Goal: Task Accomplishment & Management: Manage account settings

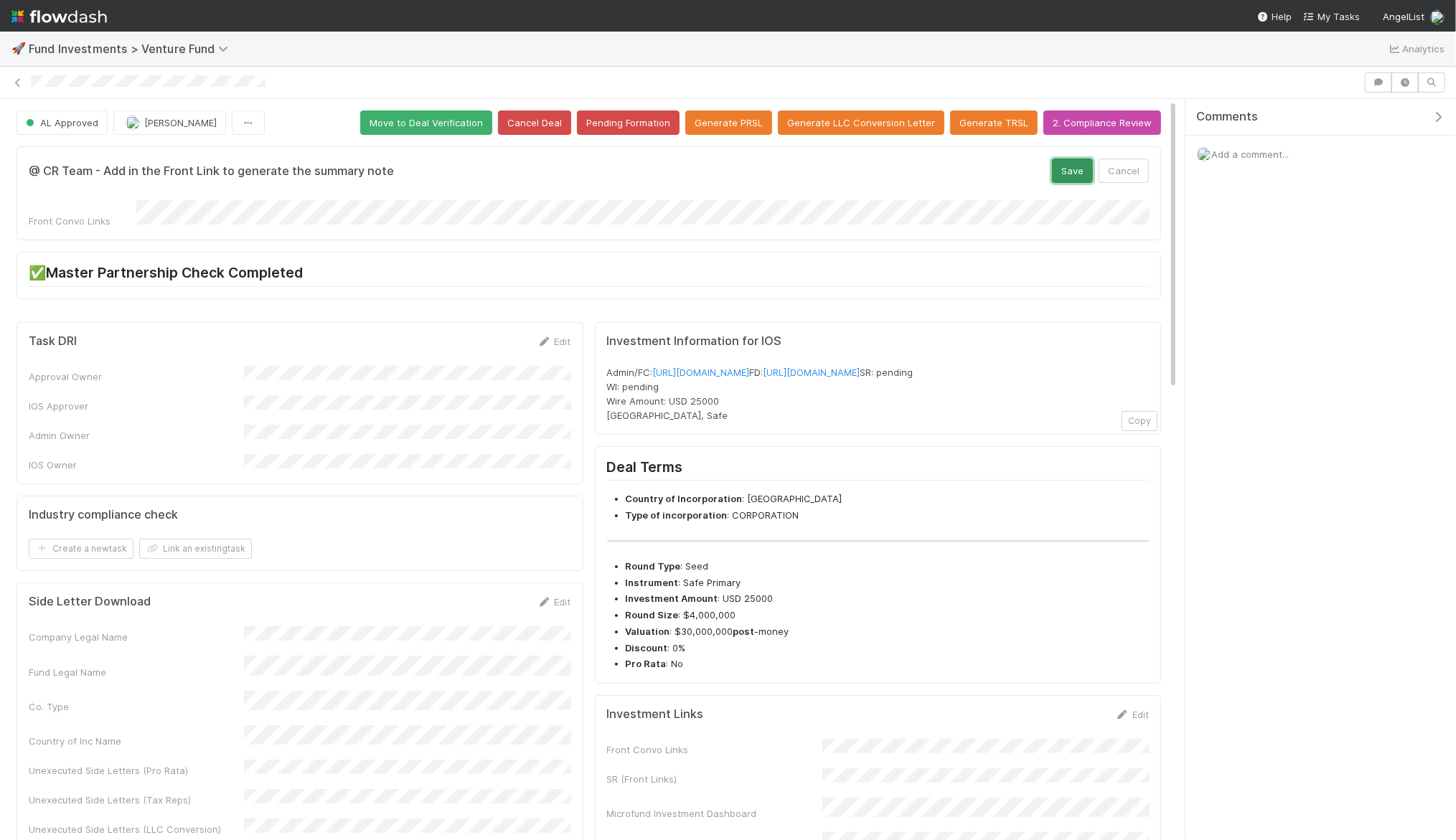
click at [1075, 165] on button "Save" at bounding box center [1073, 171] width 41 height 25
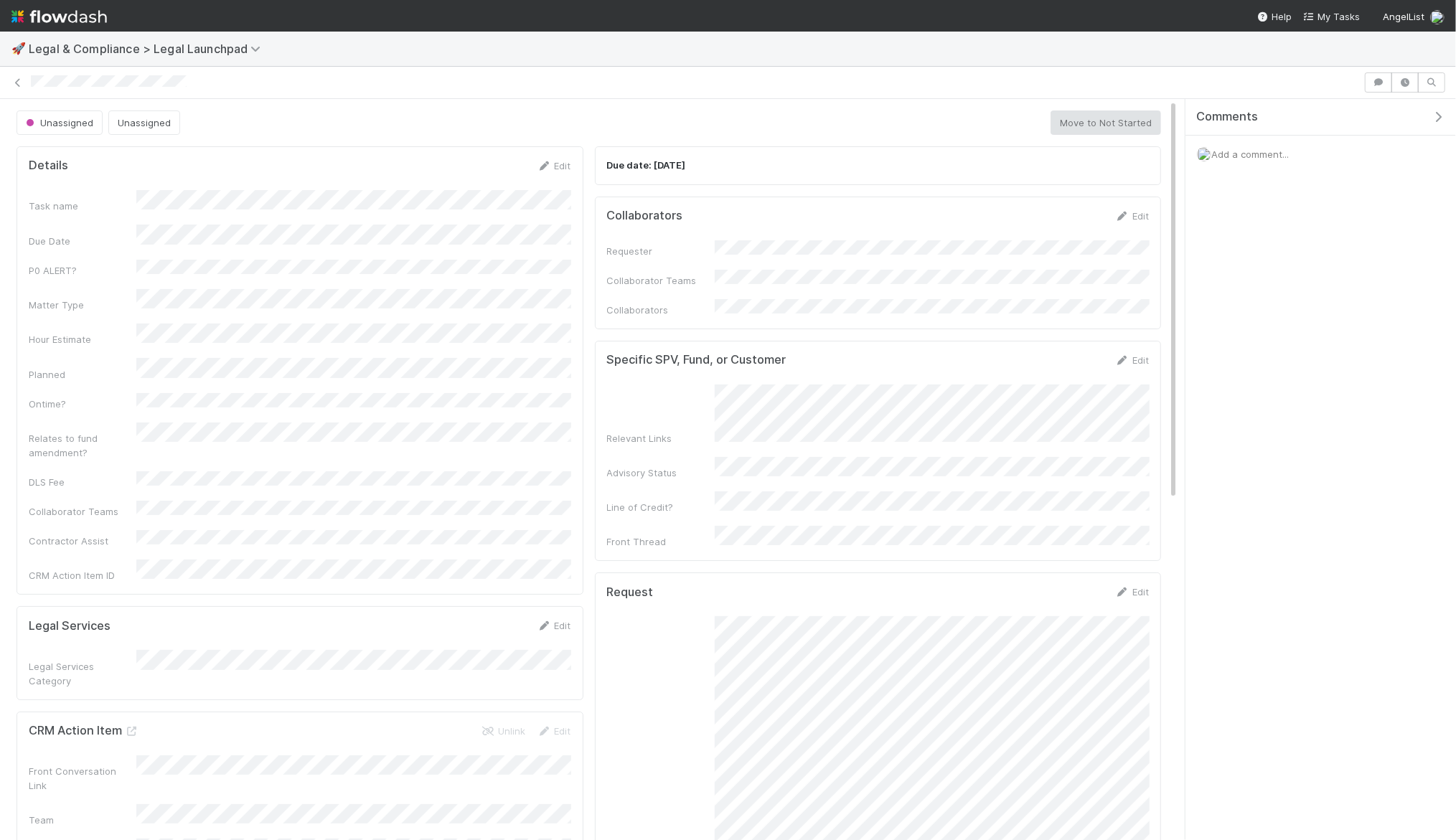
scroll to position [1, 0]
